Goal: Information Seeking & Learning: Learn about a topic

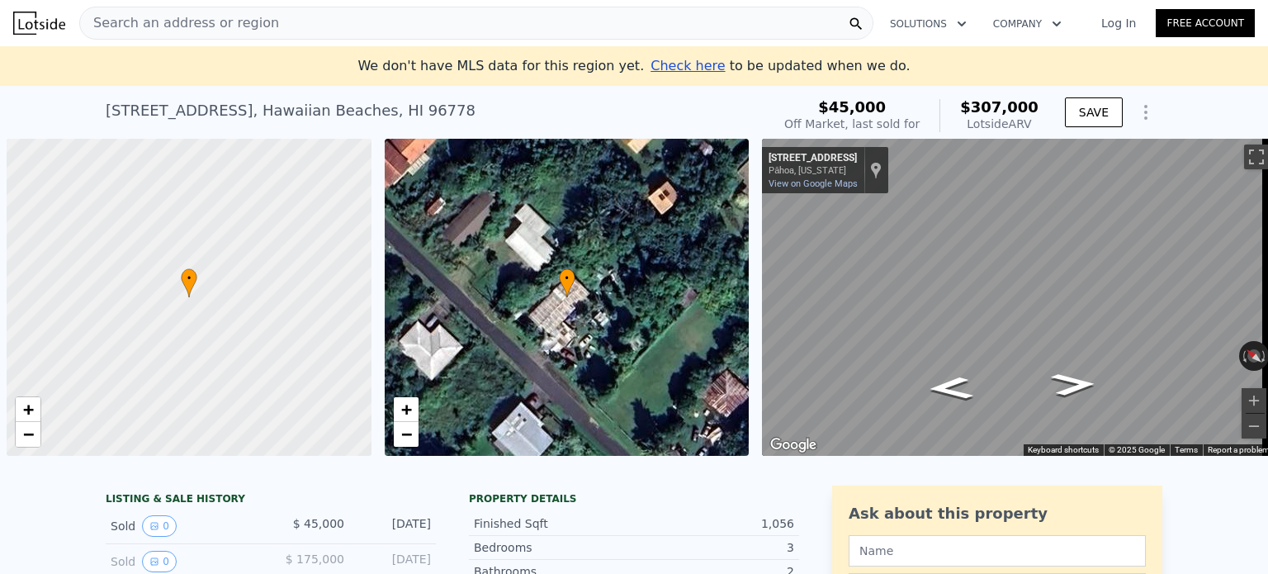
scroll to position [0, 7]
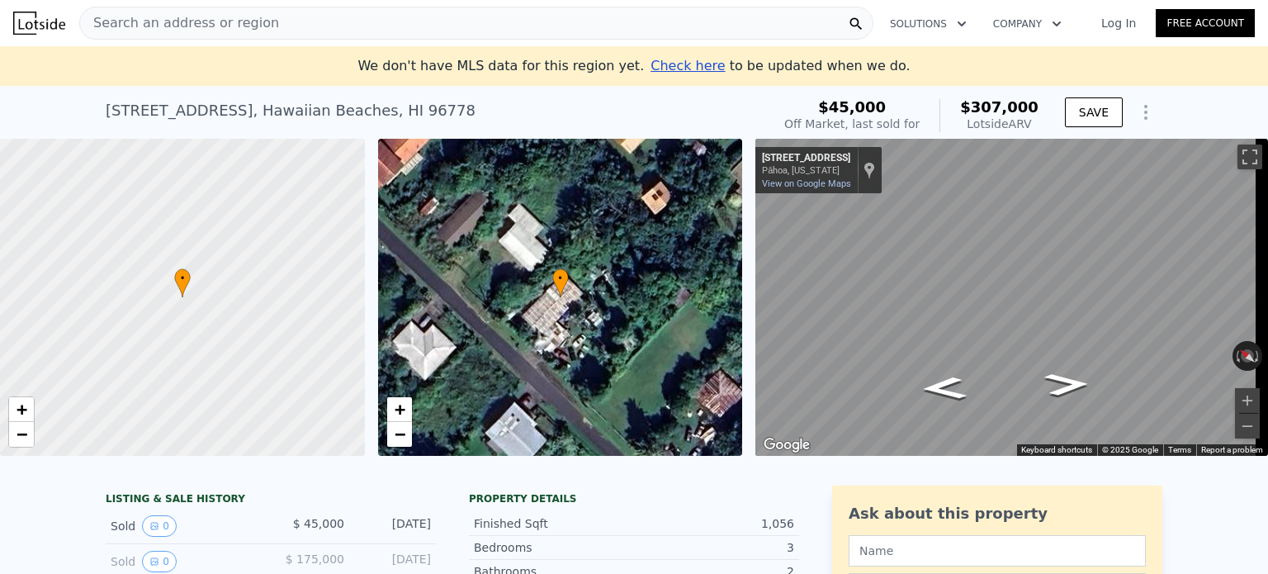
click at [258, 21] on div "Search an address or region" at bounding box center [476, 23] width 794 height 33
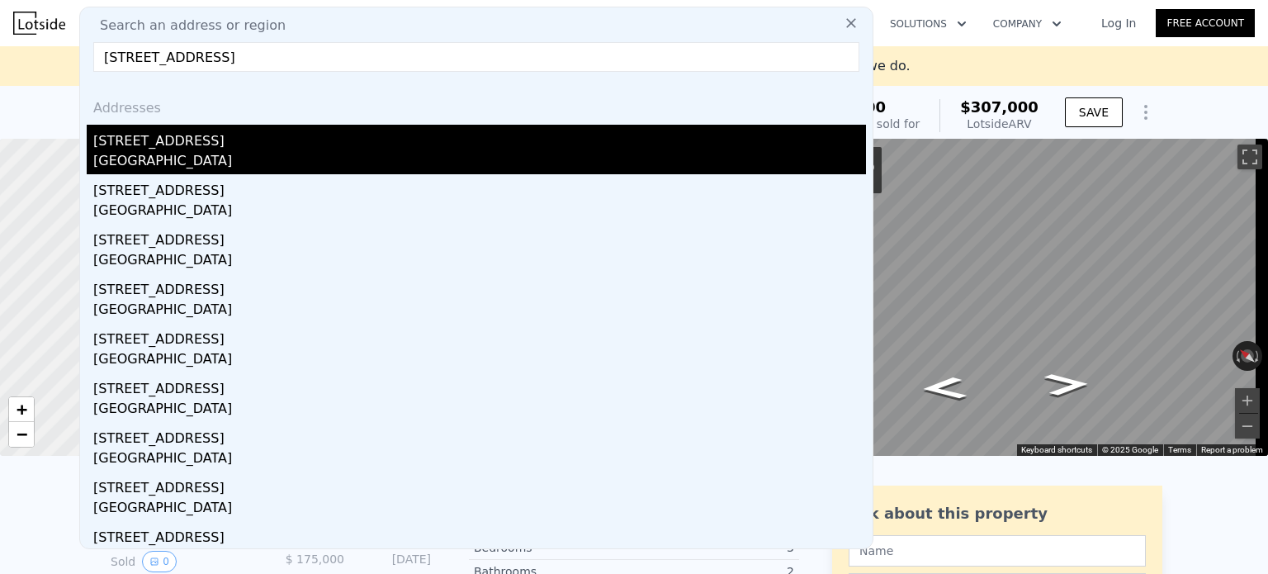
type input "[STREET_ADDRESS]"
click at [291, 145] on div "[STREET_ADDRESS]" at bounding box center [479, 138] width 773 height 26
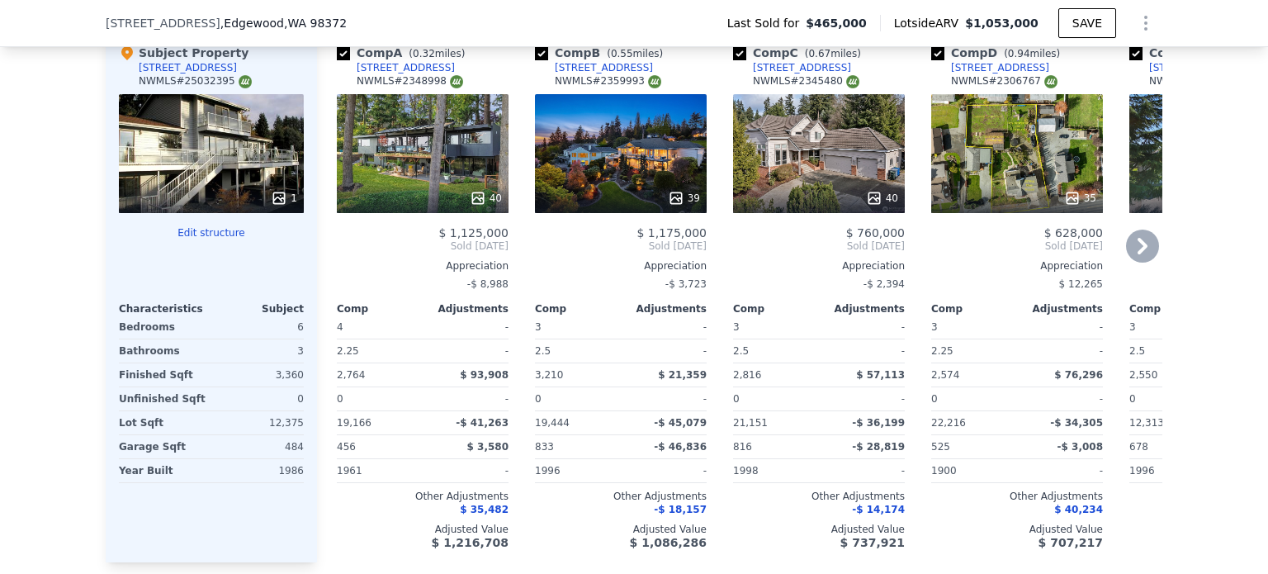
scroll to position [2065, 0]
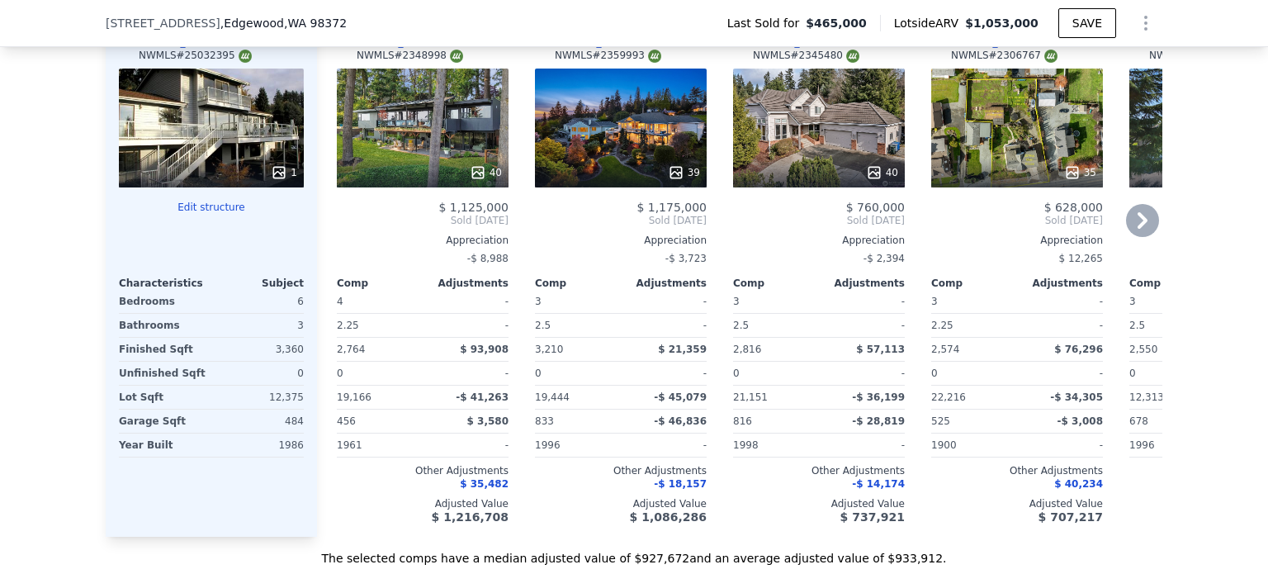
click at [870, 136] on div "40" at bounding box center [819, 128] width 172 height 119
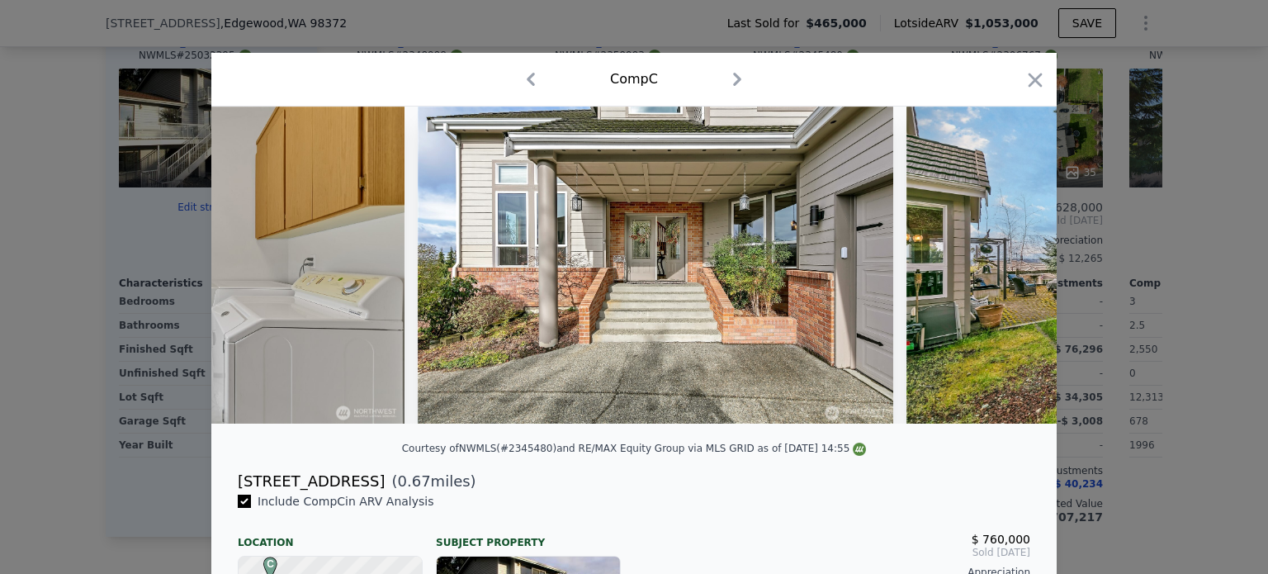
scroll to position [0, 13203]
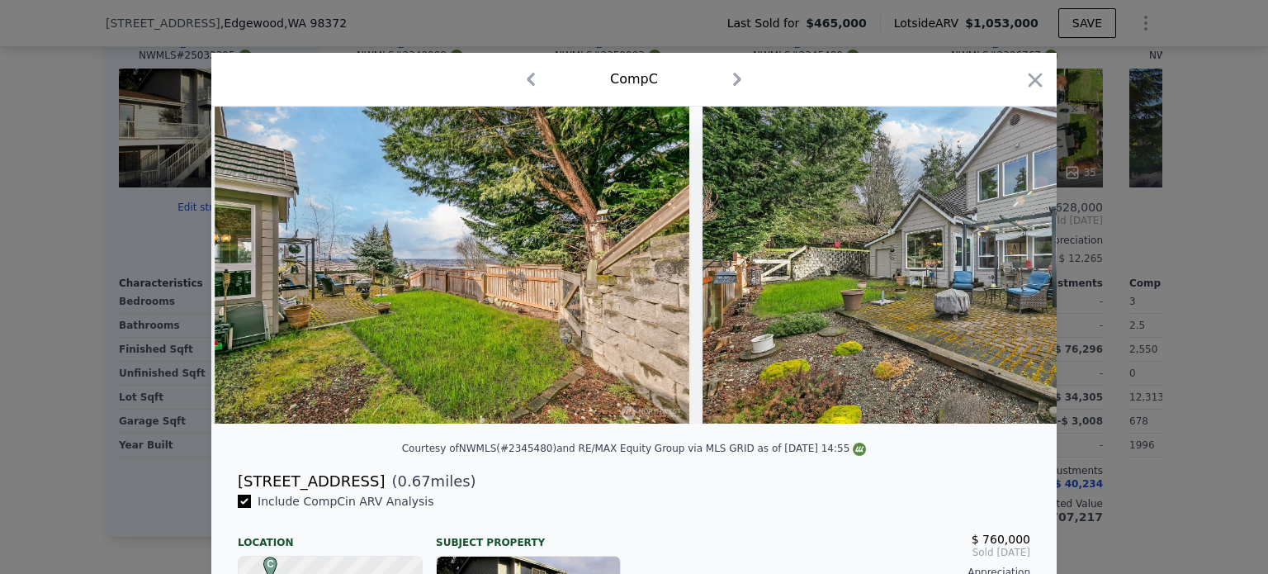
click at [1118, 209] on div at bounding box center [634, 287] width 1268 height 574
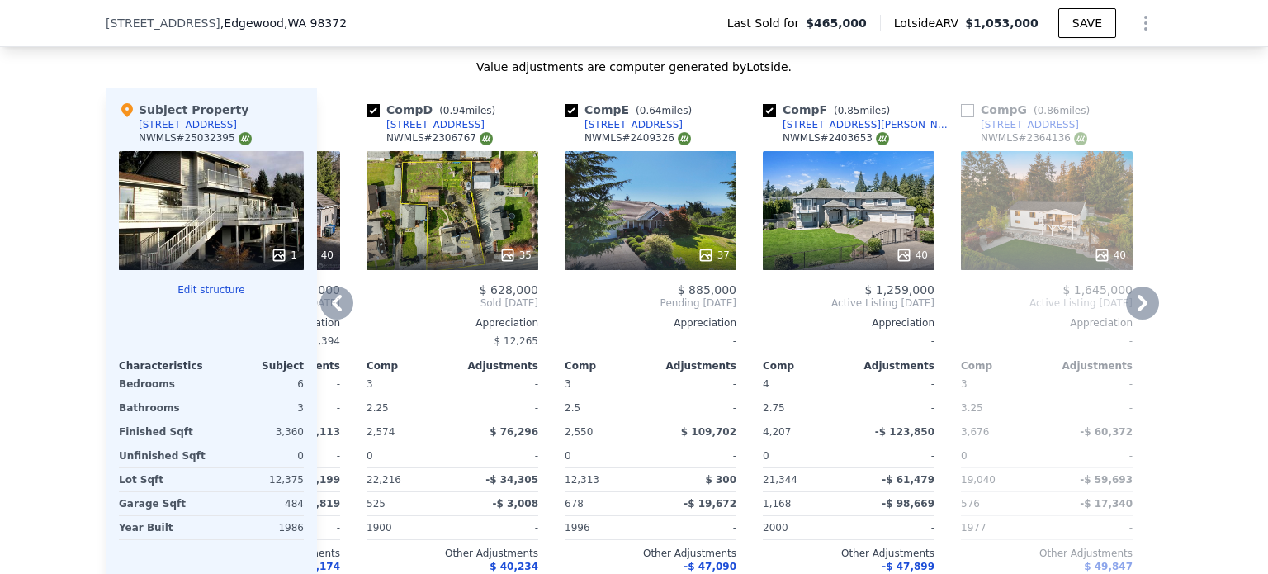
scroll to position [2065, 0]
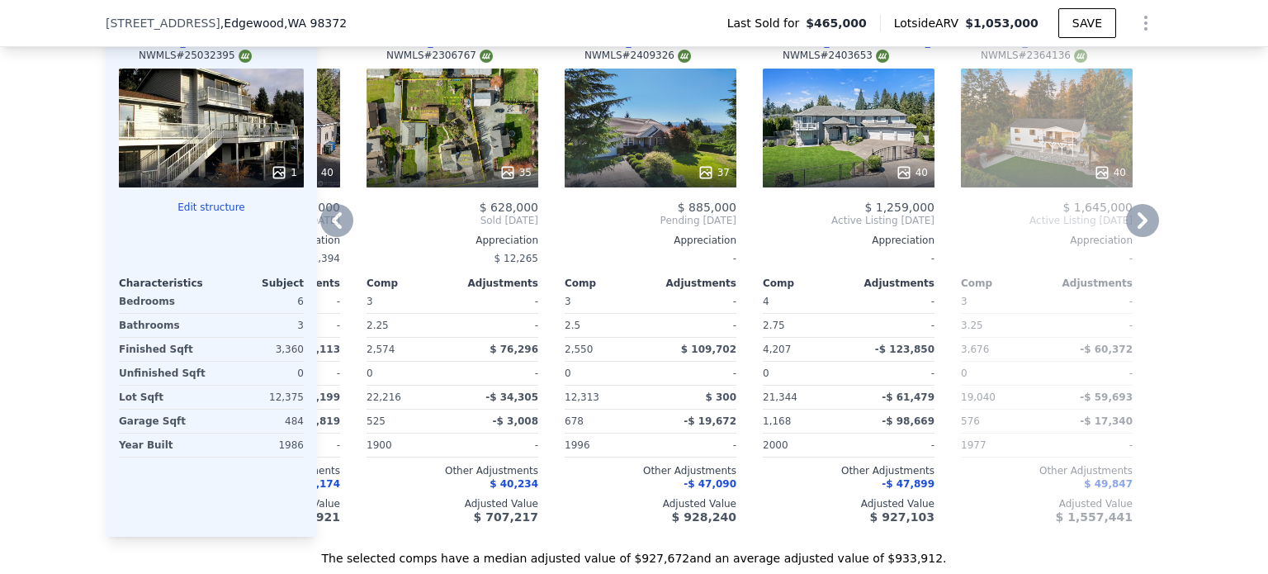
click at [867, 164] on div "40" at bounding box center [850, 172] width 158 height 17
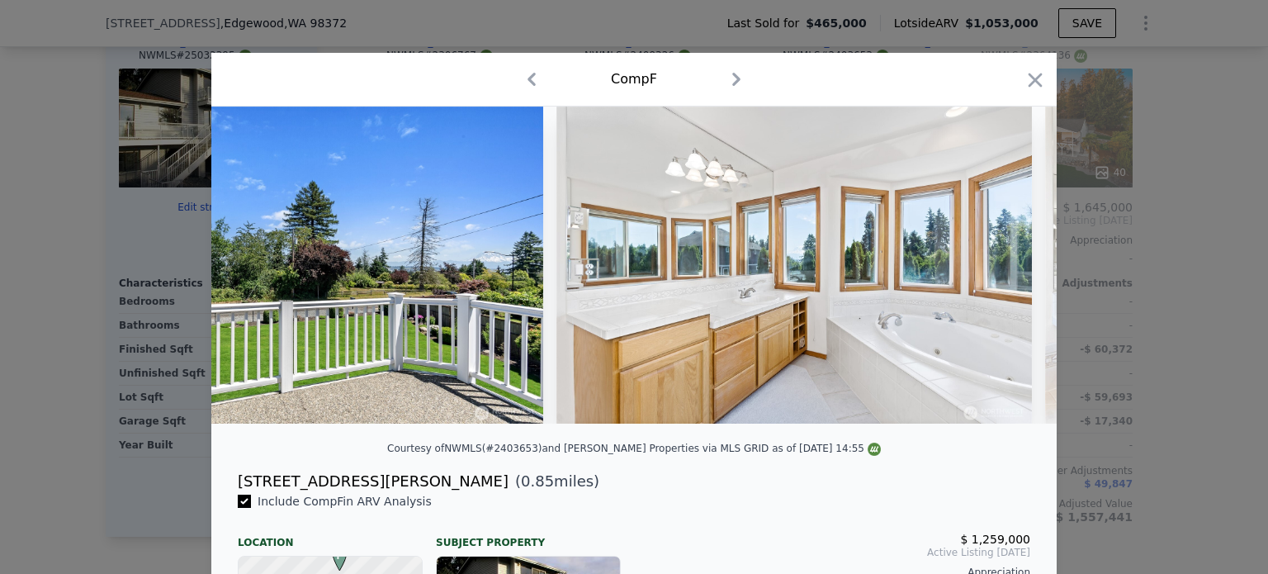
scroll to position [0, 13364]
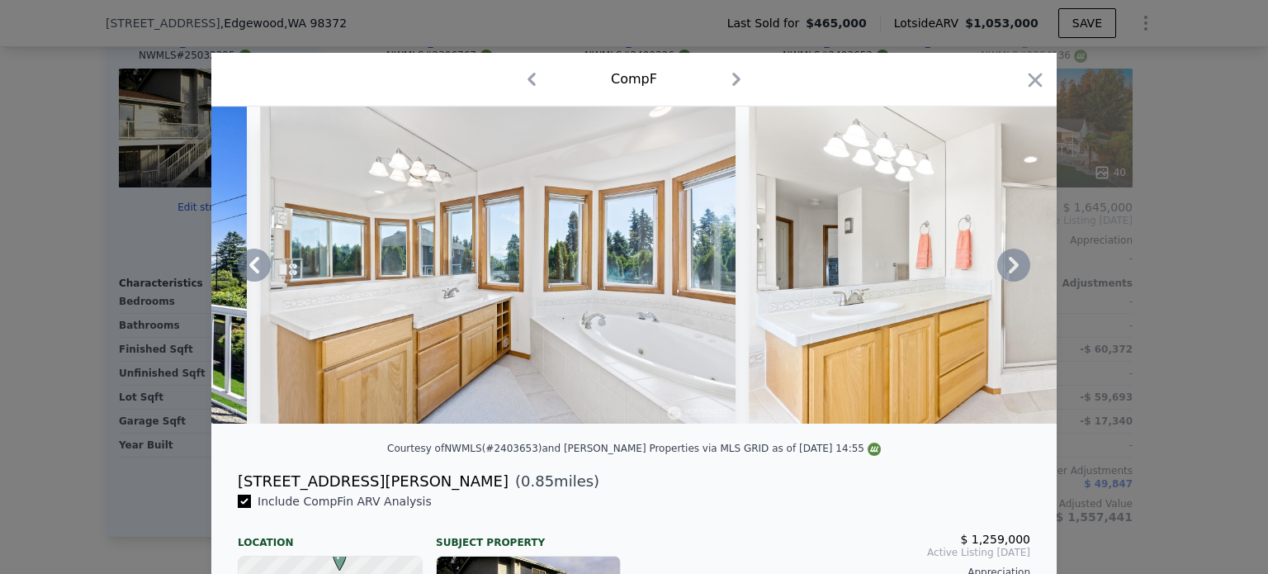
click at [1027, 298] on img at bounding box center [987, 265] width 476 height 317
click at [1113, 285] on div at bounding box center [634, 287] width 1268 height 574
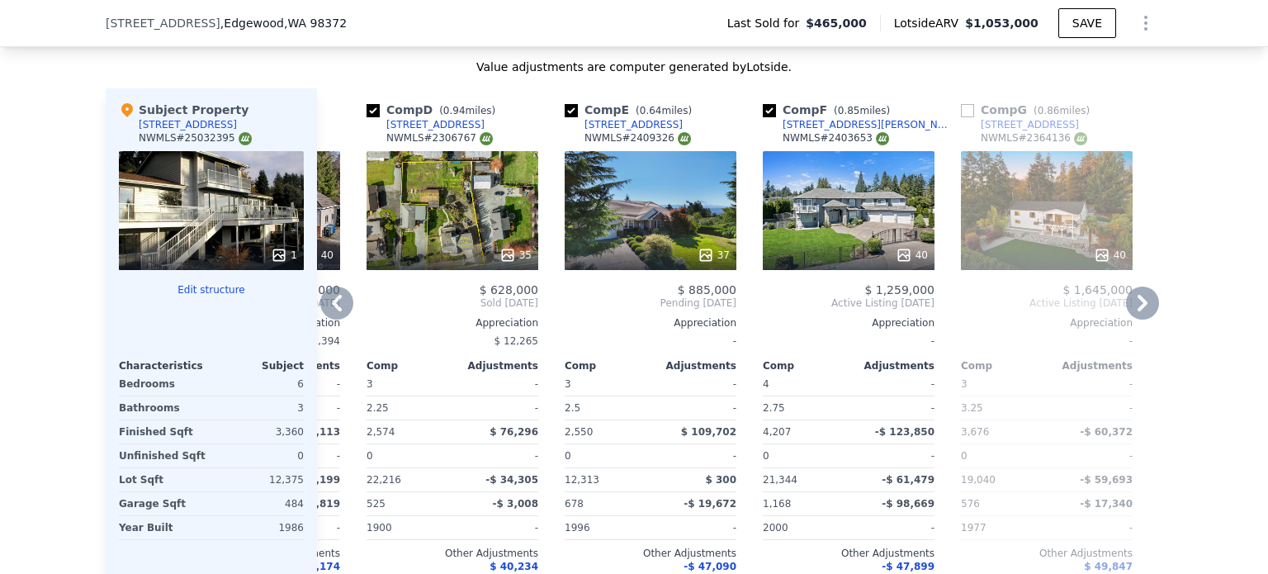
scroll to position [2065, 0]
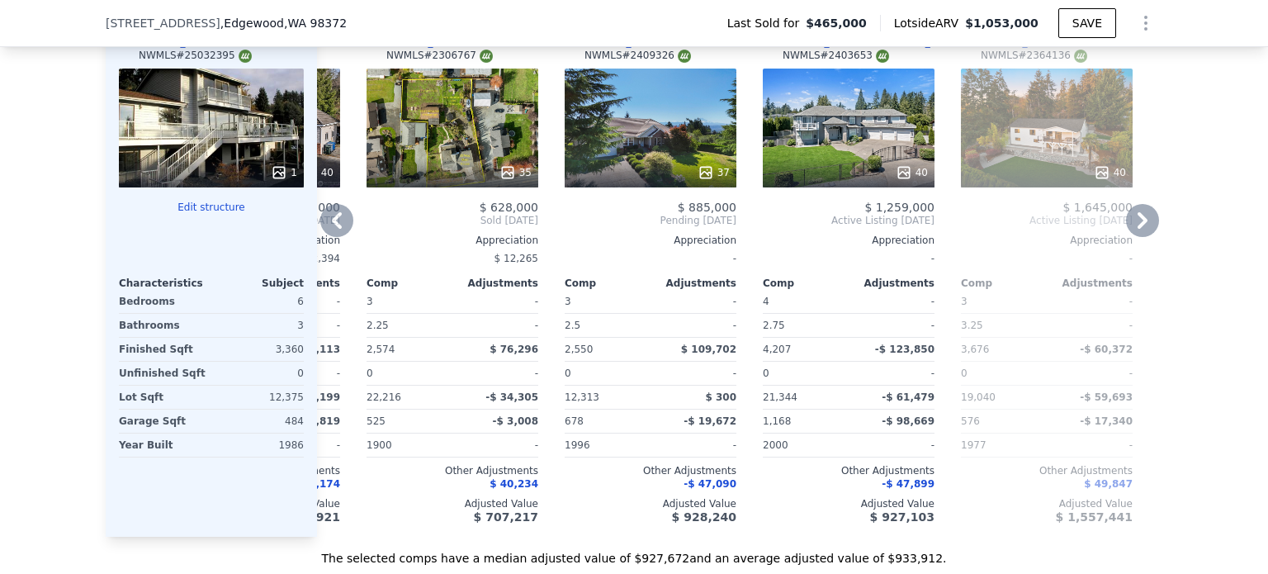
click at [1079, 145] on div "40" at bounding box center [1047, 128] width 172 height 119
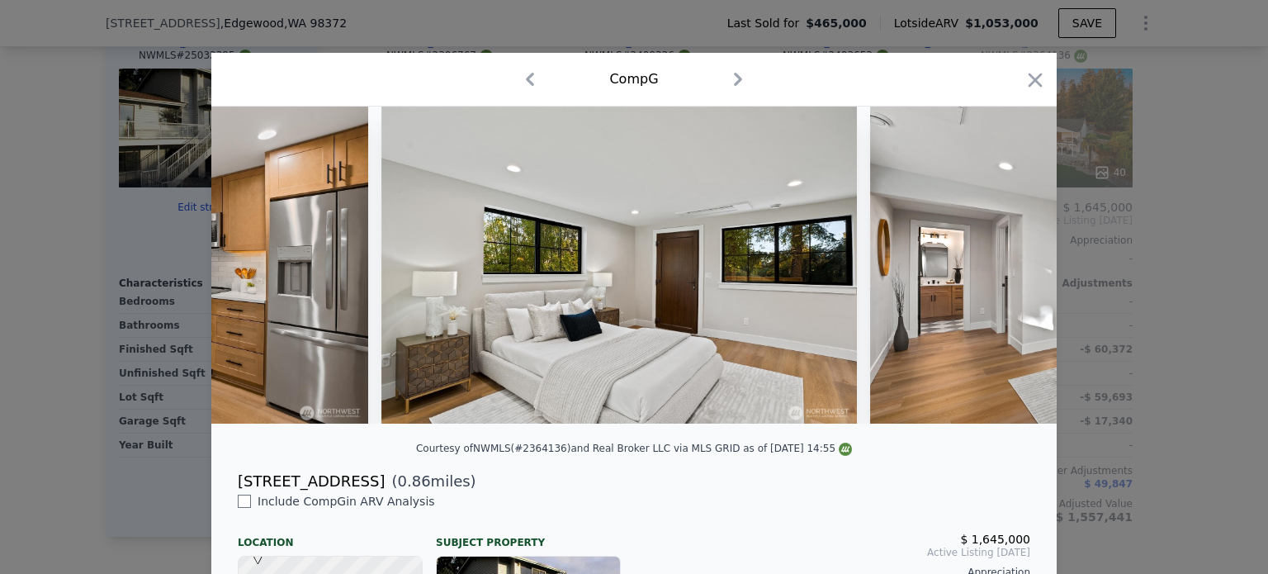
scroll to position [0, 11047]
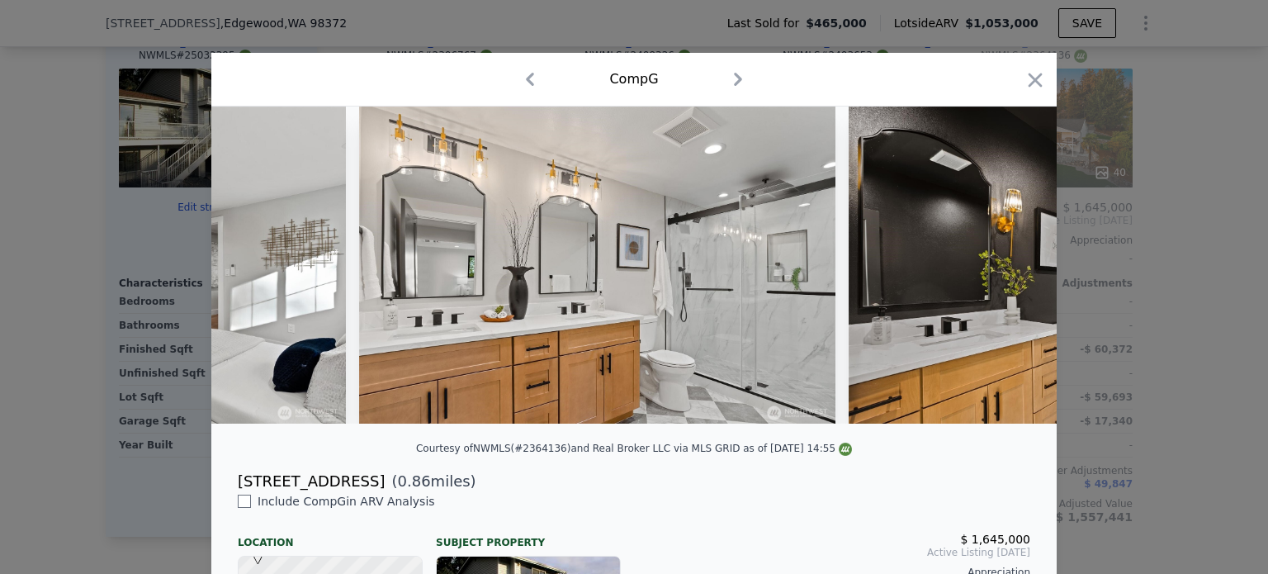
click at [1066, 242] on div at bounding box center [634, 287] width 1268 height 574
